Goal: Information Seeking & Learning: Check status

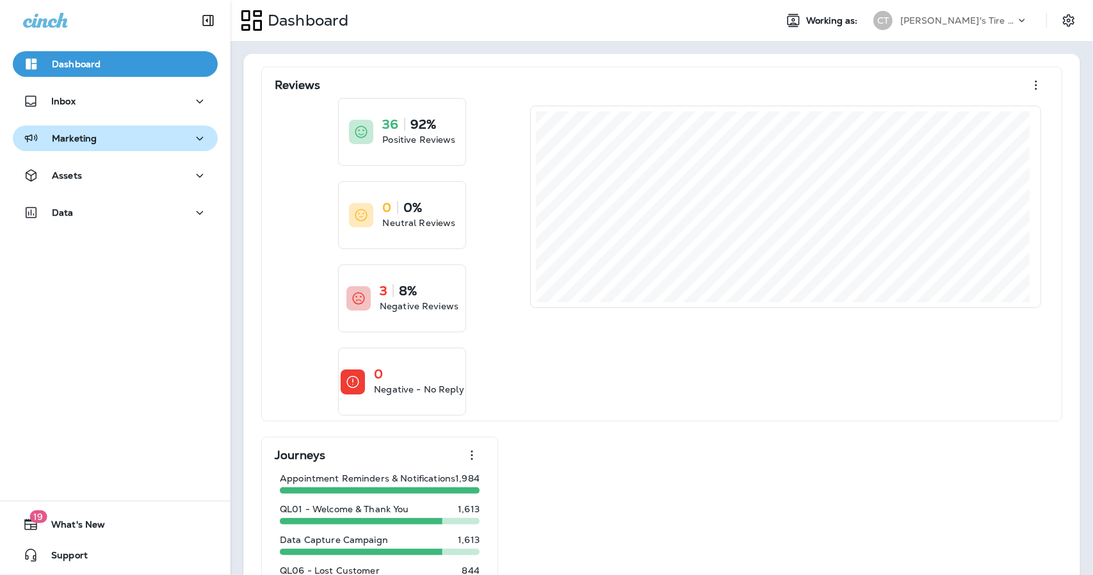
click at [104, 138] on div "Marketing" at bounding box center [115, 139] width 184 height 16
click at [114, 146] on div "Marketing" at bounding box center [115, 139] width 184 height 16
click at [127, 79] on div "Dashboard" at bounding box center [115, 67] width 231 height 32
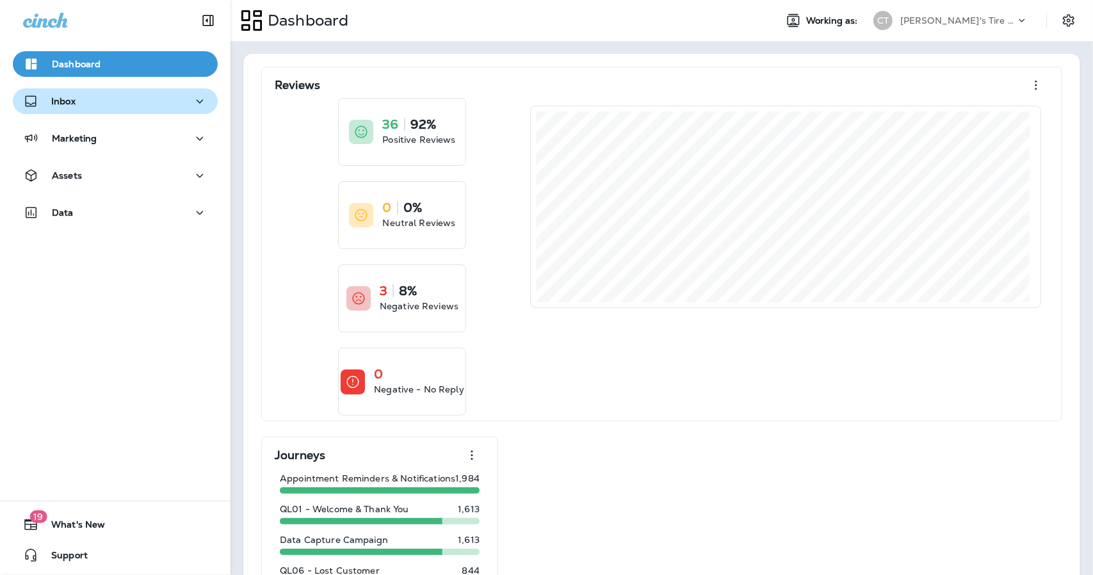
click at [110, 90] on button "Inbox" at bounding box center [115, 101] width 205 height 26
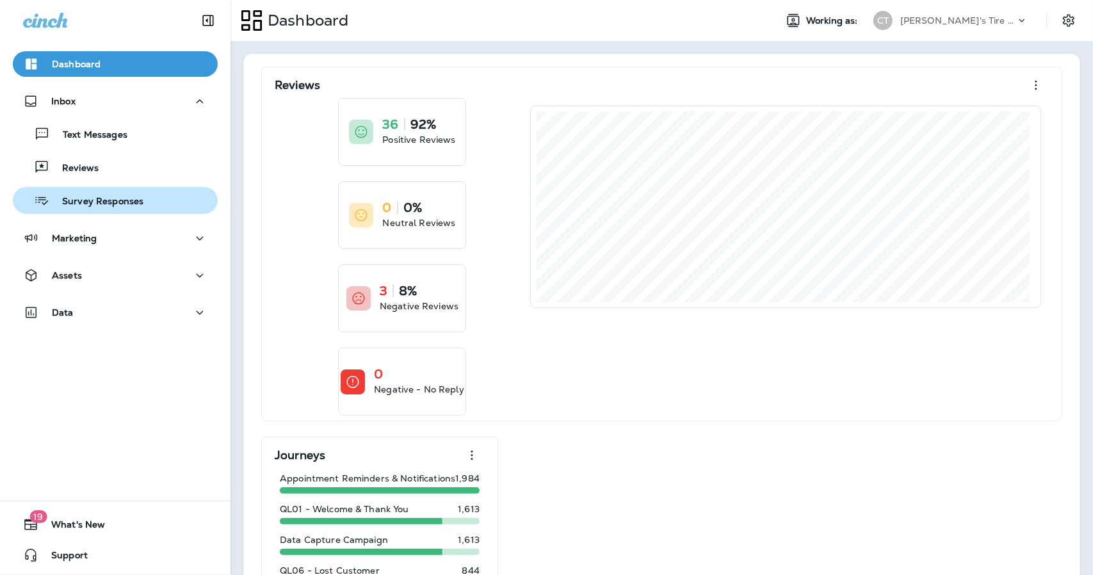
click at [88, 209] on div "Survey Responses" at bounding box center [81, 200] width 126 height 19
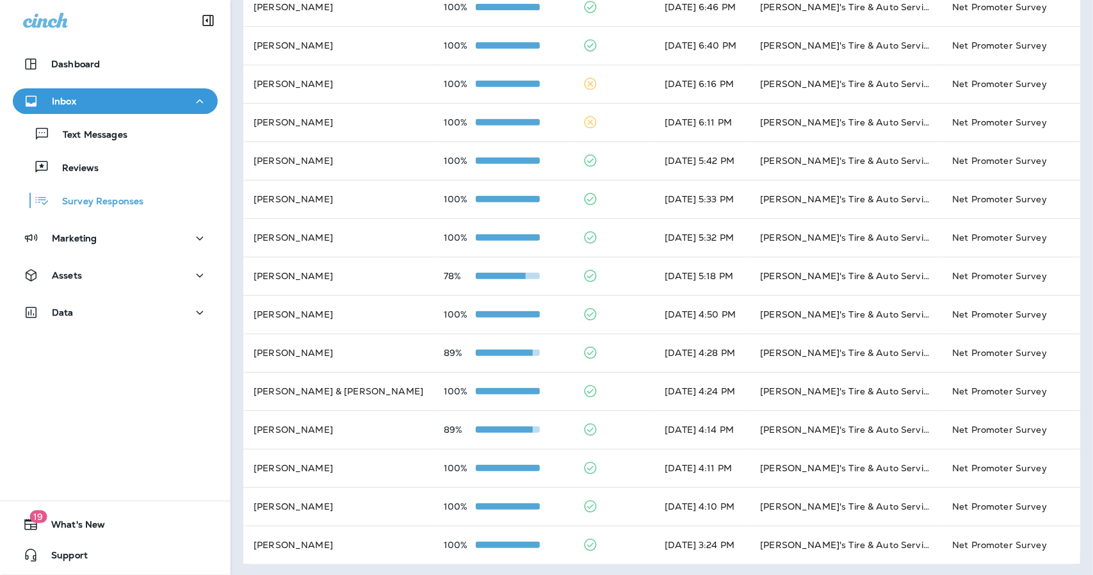
scroll to position [340, 0]
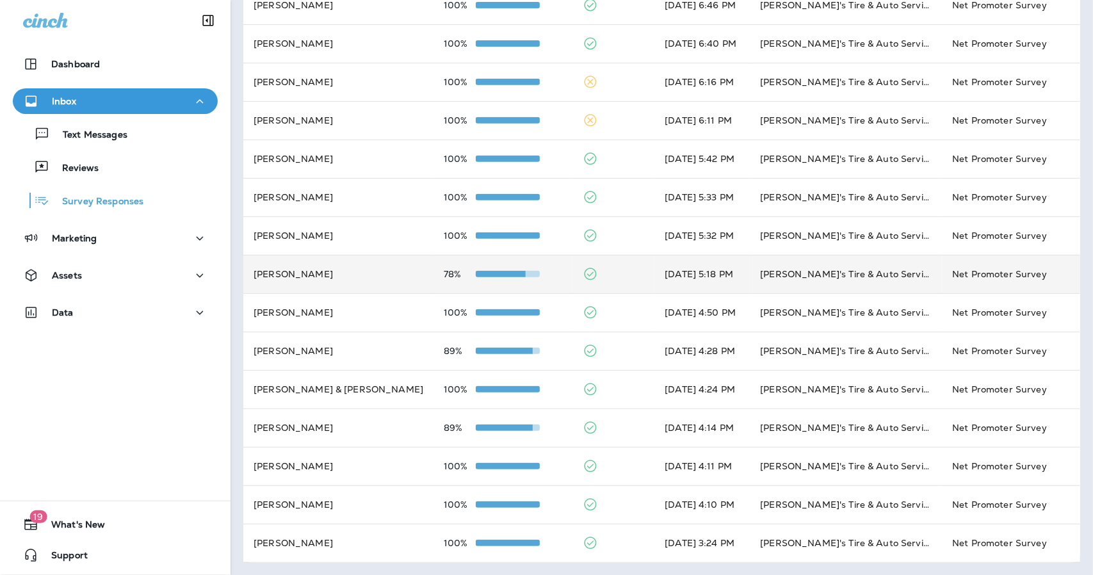
click at [595, 275] on td at bounding box center [614, 274] width 82 height 38
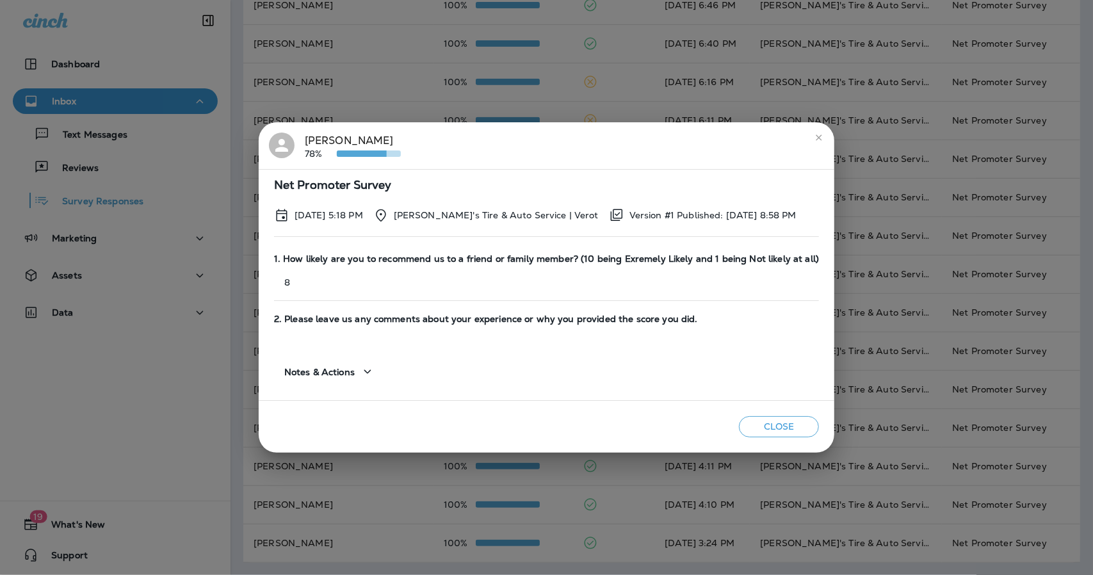
click at [823, 138] on h2 "[PERSON_NAME] 78%" at bounding box center [547, 145] width 576 height 47
click at [818, 138] on button "close" at bounding box center [819, 137] width 20 height 20
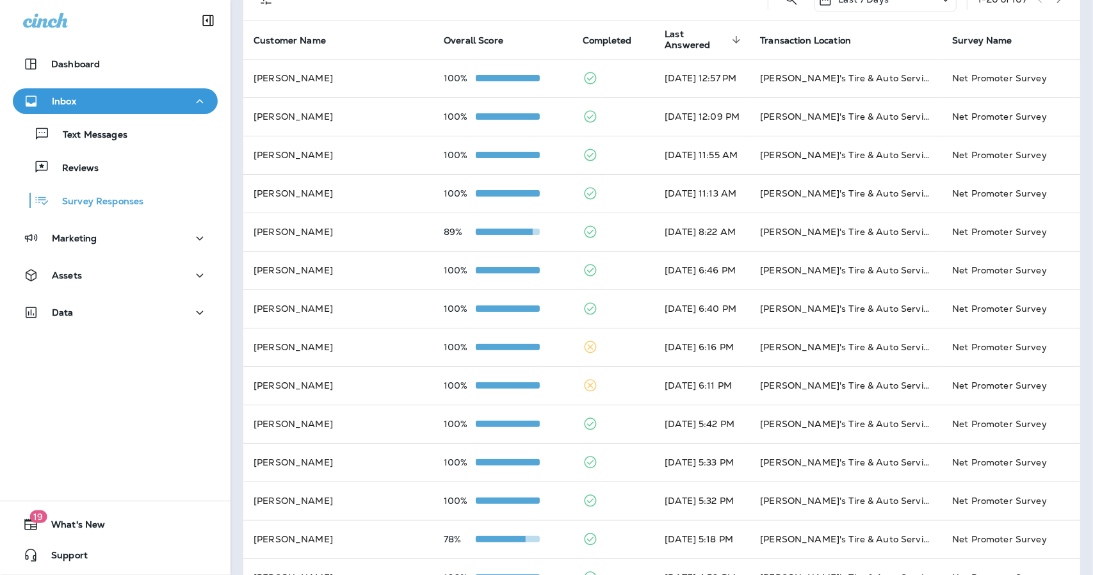
scroll to position [0, 0]
